Goal: Transaction & Acquisition: Book appointment/travel/reservation

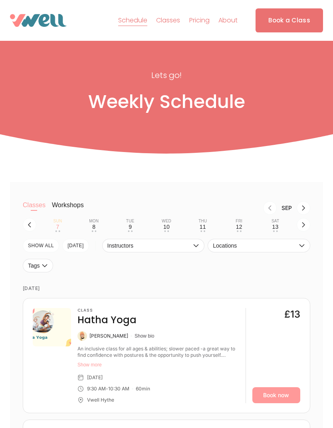
click at [131, 223] on div "Tue" at bounding box center [130, 221] width 8 height 5
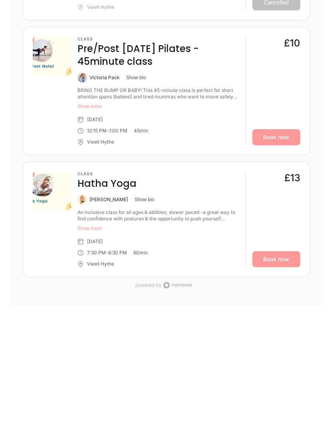
scroll to position [717, 0]
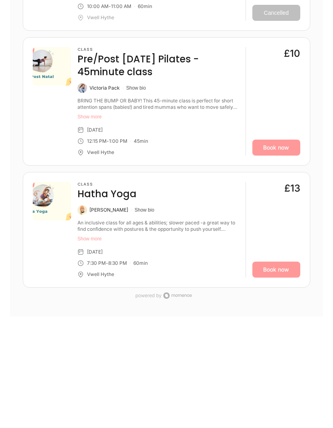
click at [276, 277] on link "Book now" at bounding box center [277, 269] width 48 height 16
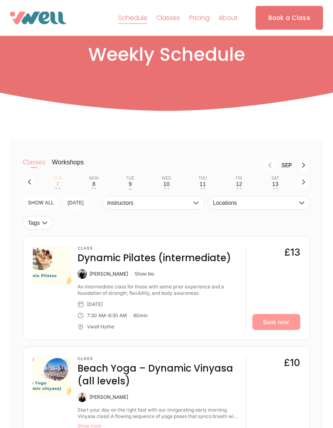
scroll to position [30, 0]
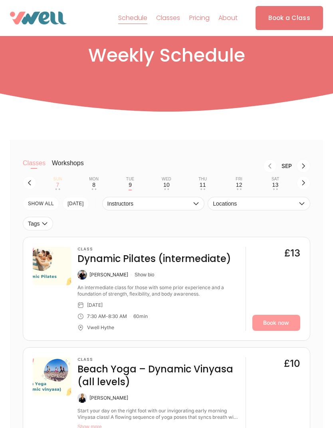
click at [166, 181] on div "Wed" at bounding box center [167, 179] width 10 height 5
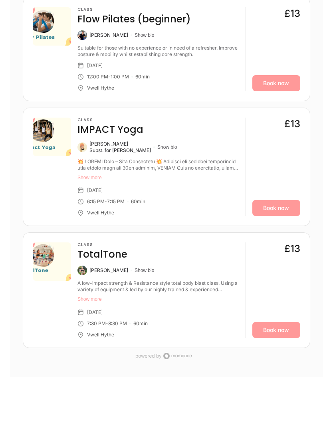
scroll to position [500, 0]
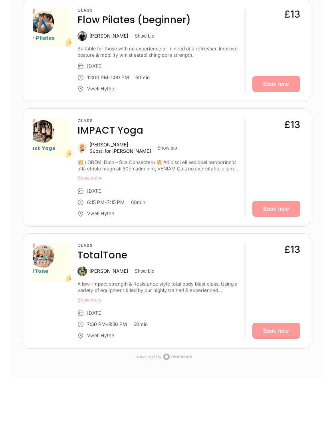
click at [277, 216] on link "Book now" at bounding box center [277, 209] width 48 height 16
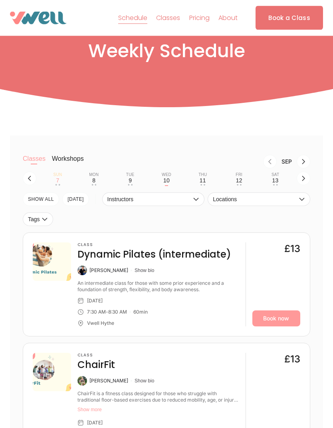
click at [204, 177] on div "Thu" at bounding box center [203, 175] width 8 height 5
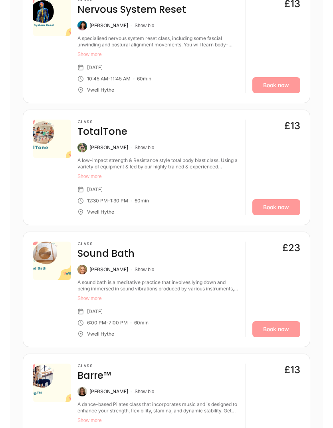
scroll to position [522, 0]
click at [278, 337] on link "Book now" at bounding box center [277, 329] width 48 height 16
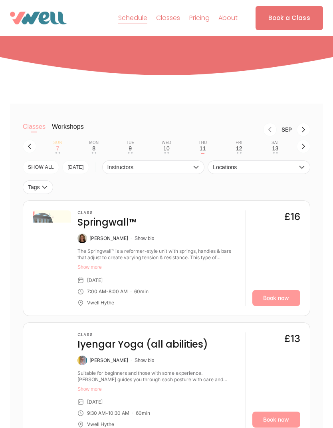
scroll to position [42, 0]
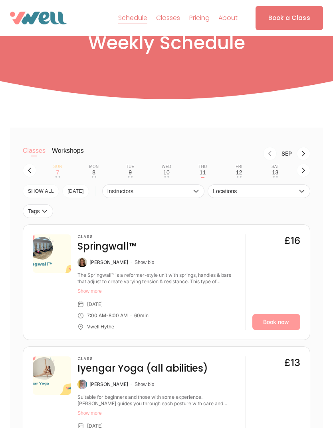
click at [239, 169] on div "Fri" at bounding box center [239, 166] width 7 height 5
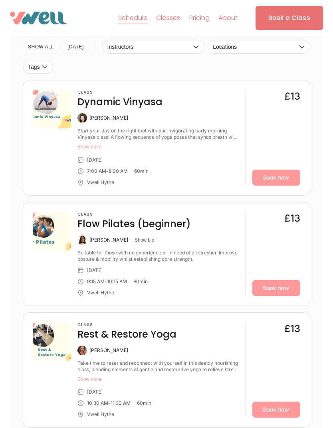
scroll to position [186, 0]
click at [273, 185] on link "Book now" at bounding box center [277, 178] width 48 height 16
click at [275, 25] on div "Sat" at bounding box center [276, 22] width 8 height 5
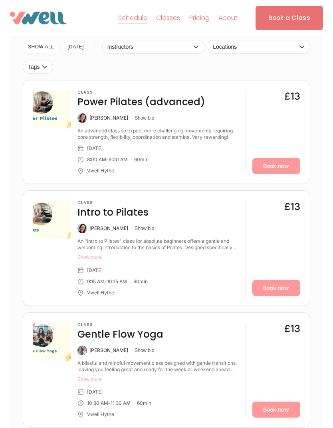
click at [276, 174] on link "Book now" at bounding box center [277, 166] width 48 height 16
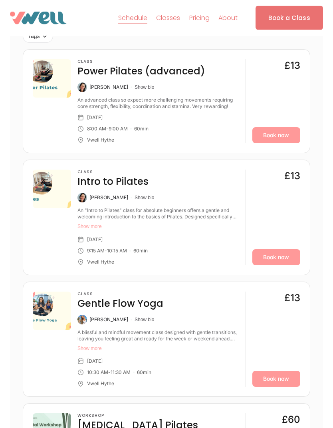
scroll to position [319, 0]
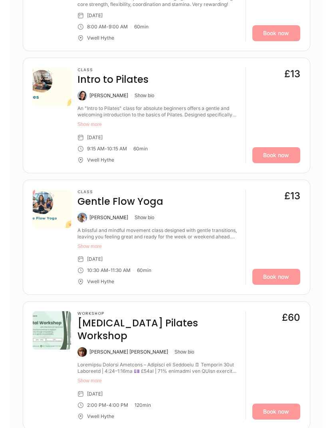
click at [275, 285] on link "Book now" at bounding box center [277, 277] width 48 height 16
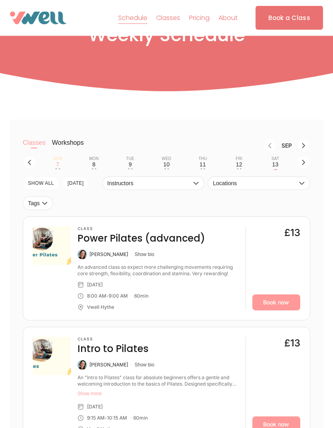
click at [302, 166] on icon "button" at bounding box center [304, 162] width 6 height 6
click at [58, 167] on div "14" at bounding box center [57, 164] width 6 height 6
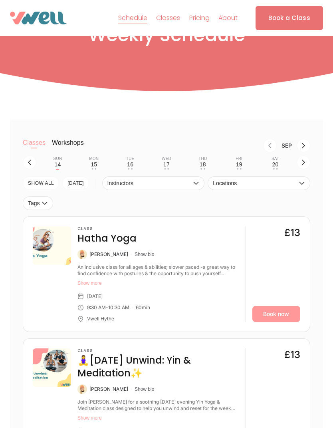
click at [269, 322] on link "Book now" at bounding box center [277, 314] width 48 height 16
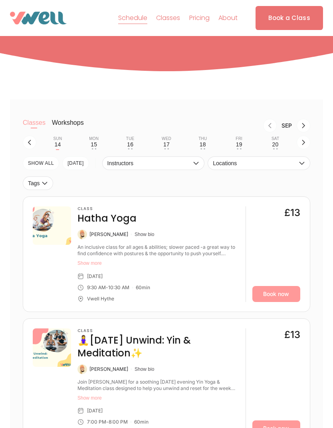
scroll to position [158, 0]
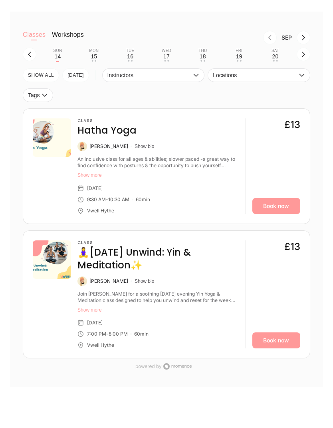
click at [275, 348] on link "Book now" at bounding box center [277, 340] width 48 height 16
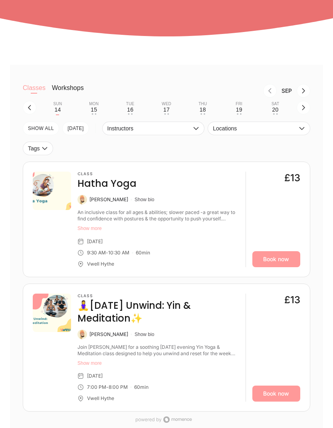
scroll to position [92, 0]
